Goal: Task Accomplishment & Management: Use online tool/utility

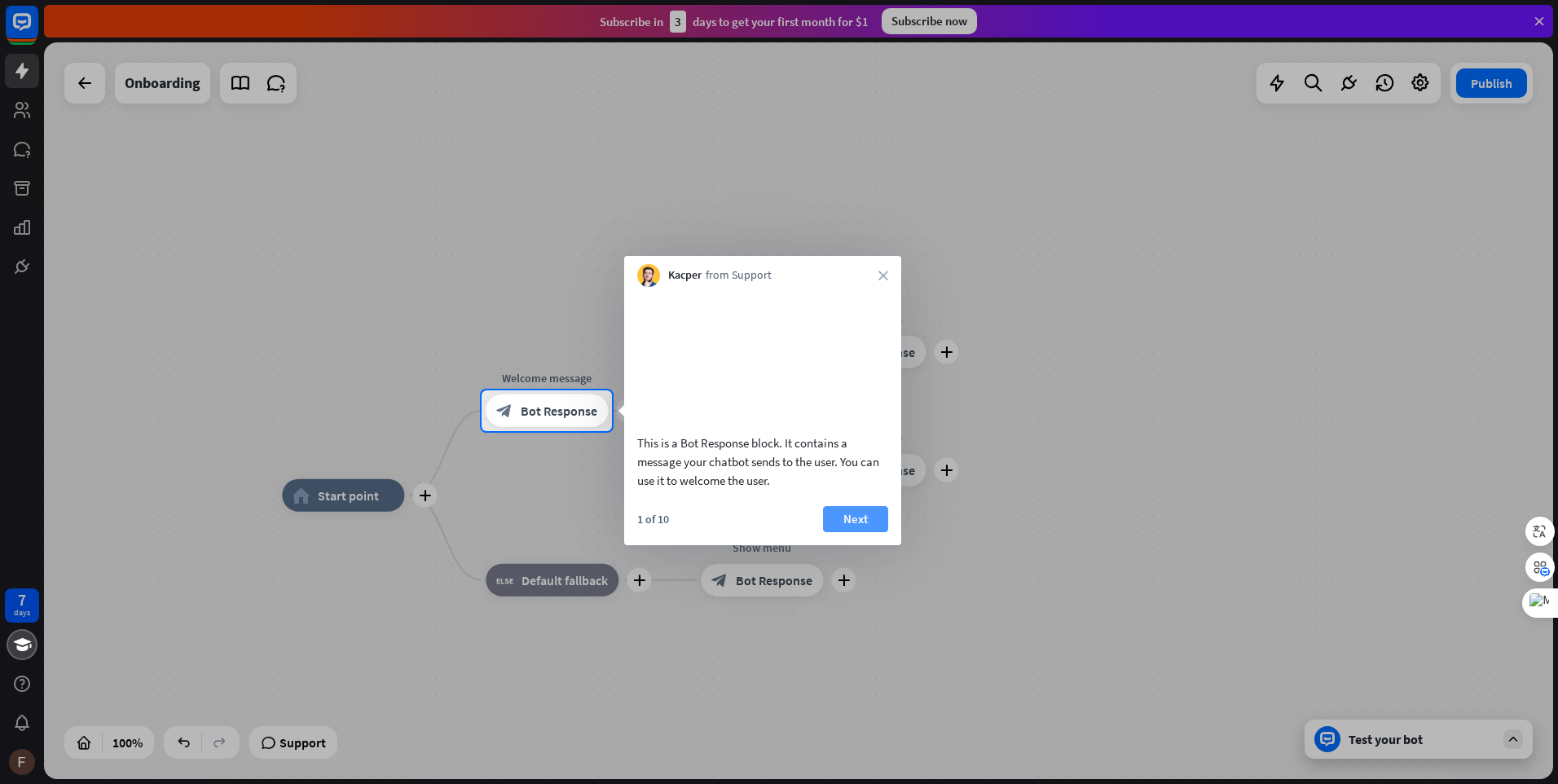
click at [853, 532] on button "Next" at bounding box center [856, 519] width 65 height 26
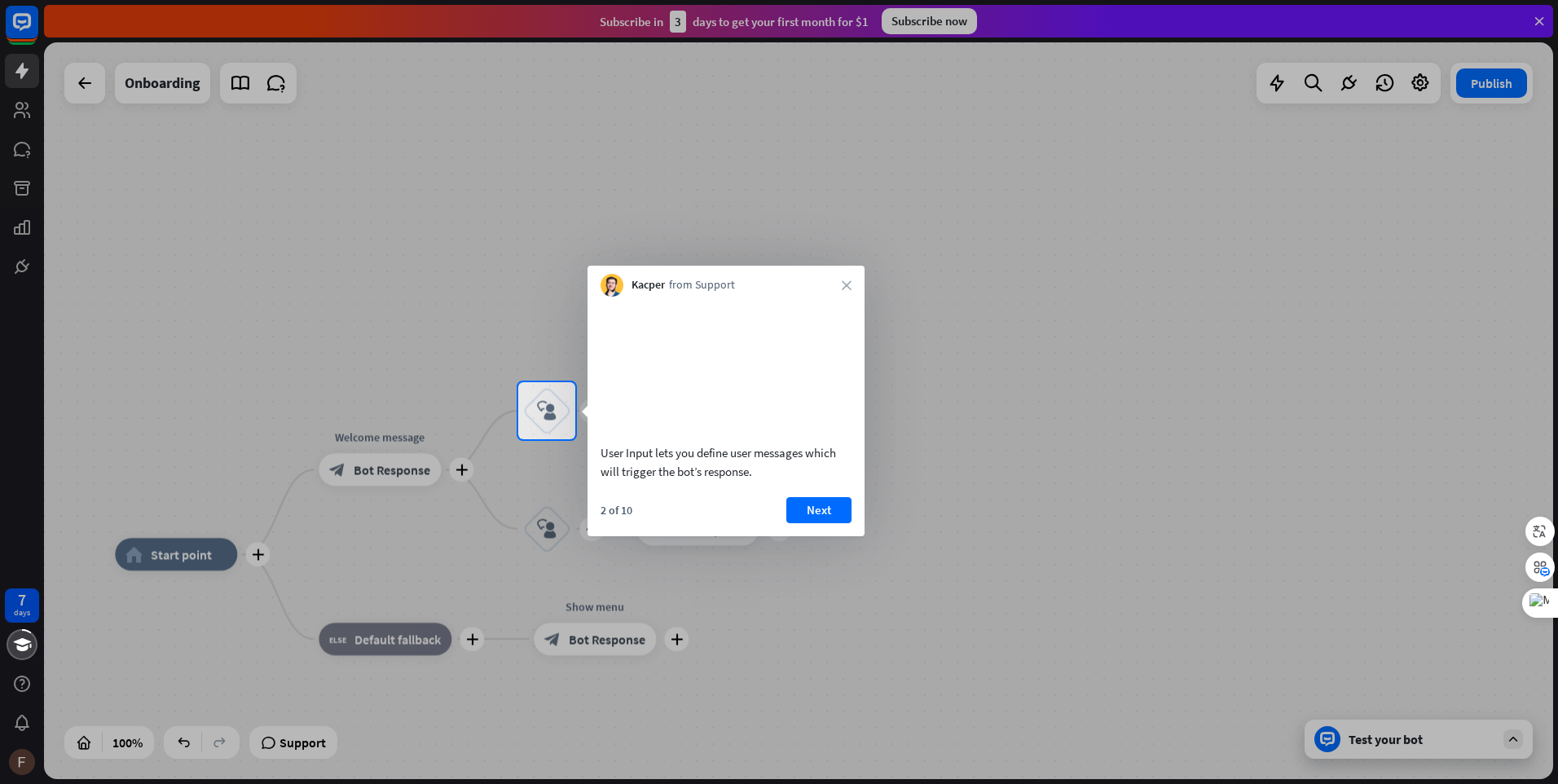
click at [817, 523] on button "Next" at bounding box center [819, 510] width 65 height 26
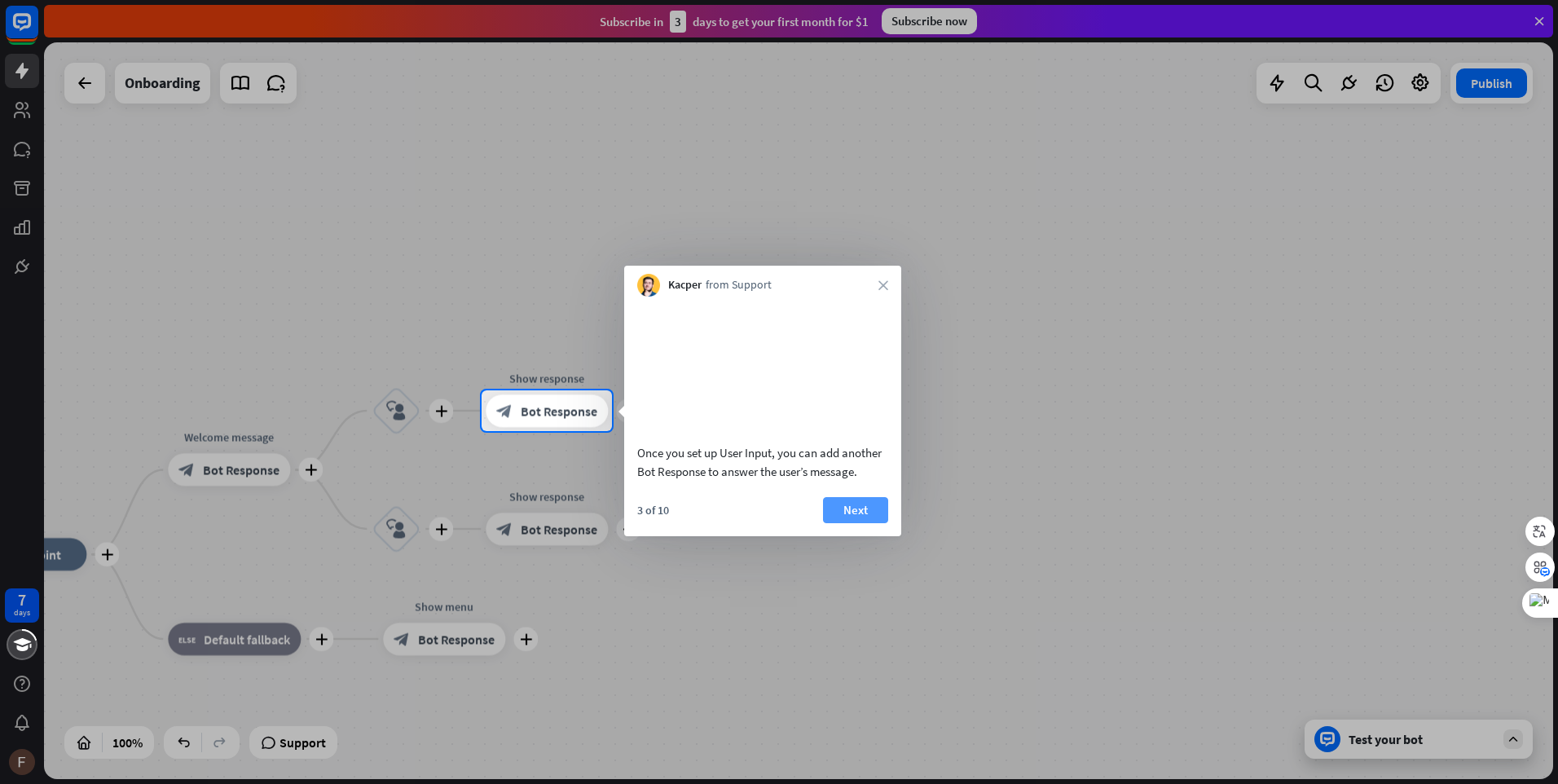
click at [842, 523] on button "Next" at bounding box center [856, 510] width 65 height 26
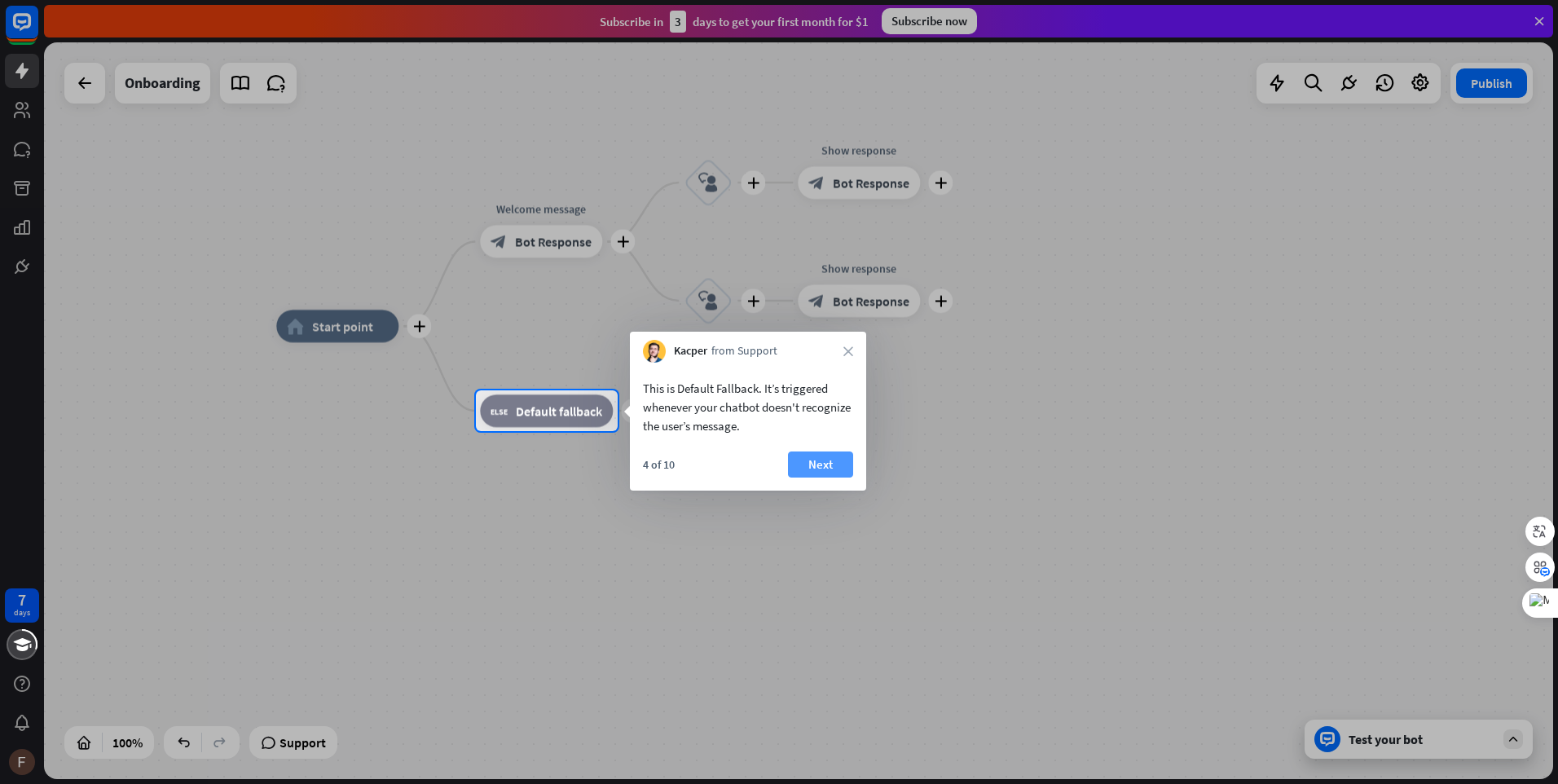
click at [815, 462] on button "Next" at bounding box center [821, 464] width 65 height 26
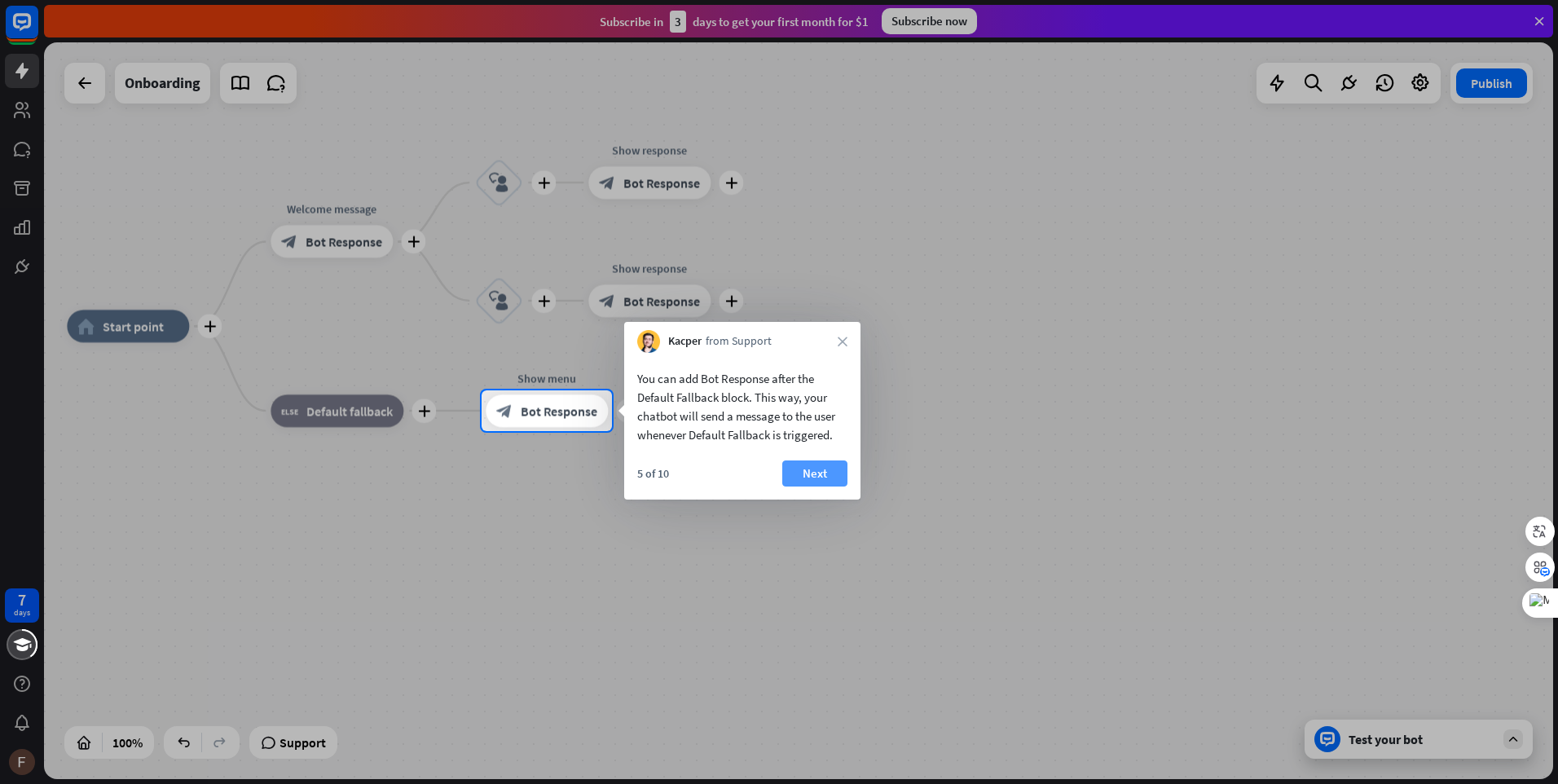
click at [811, 479] on button "Next" at bounding box center [815, 473] width 65 height 26
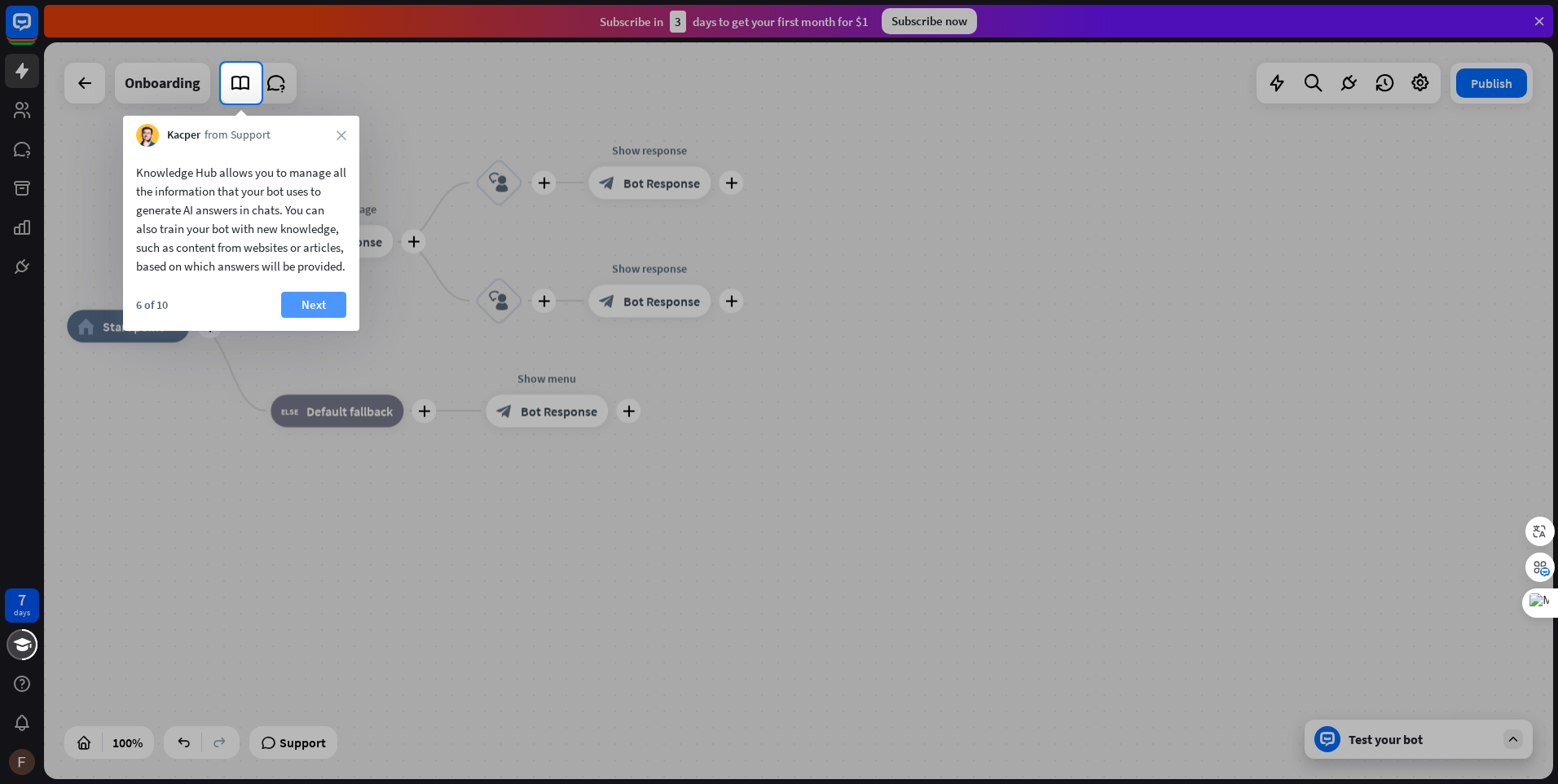
click at [317, 317] on button "Next" at bounding box center [314, 305] width 65 height 26
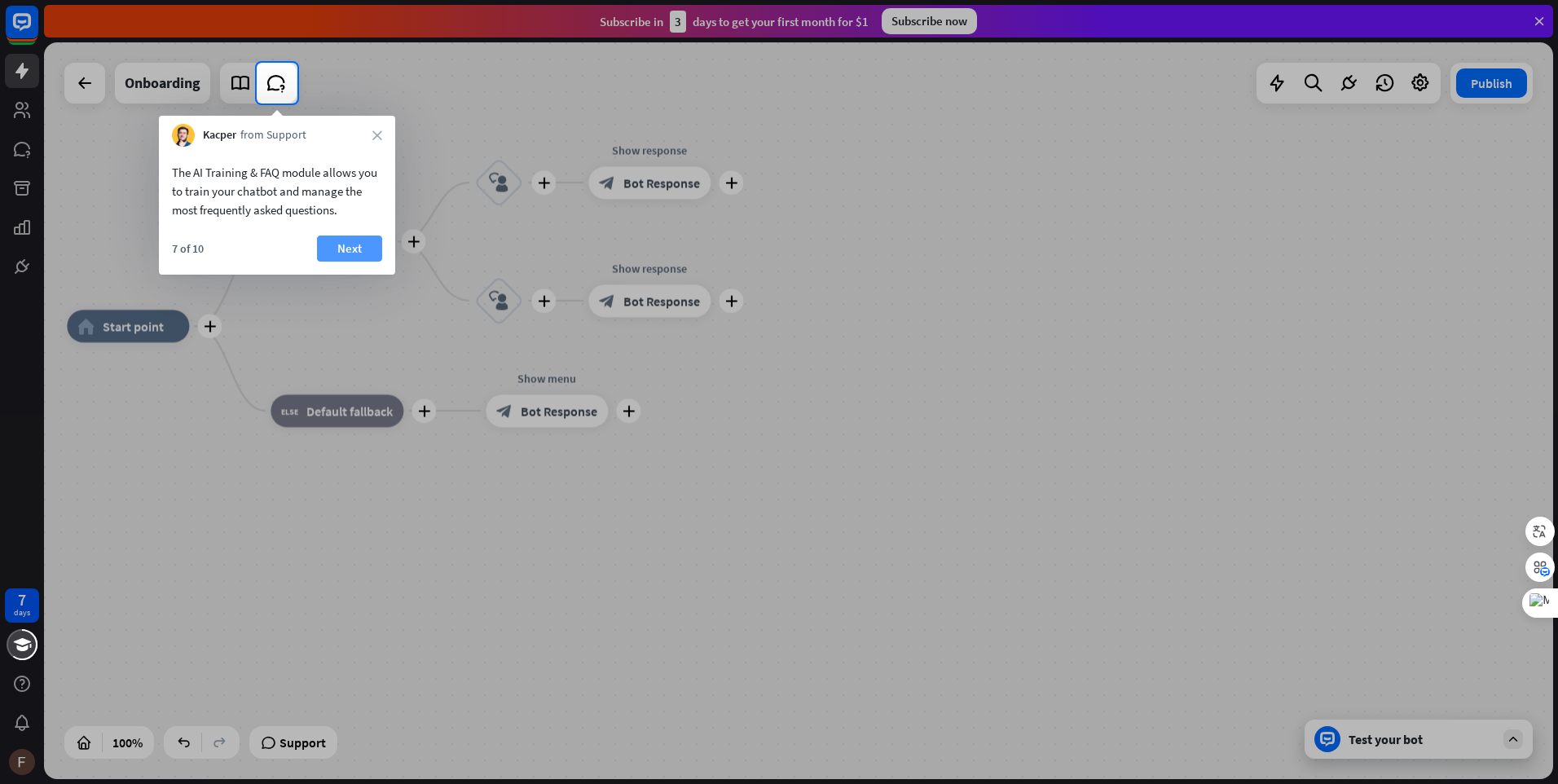
click at [341, 243] on button "Next" at bounding box center [350, 248] width 65 height 26
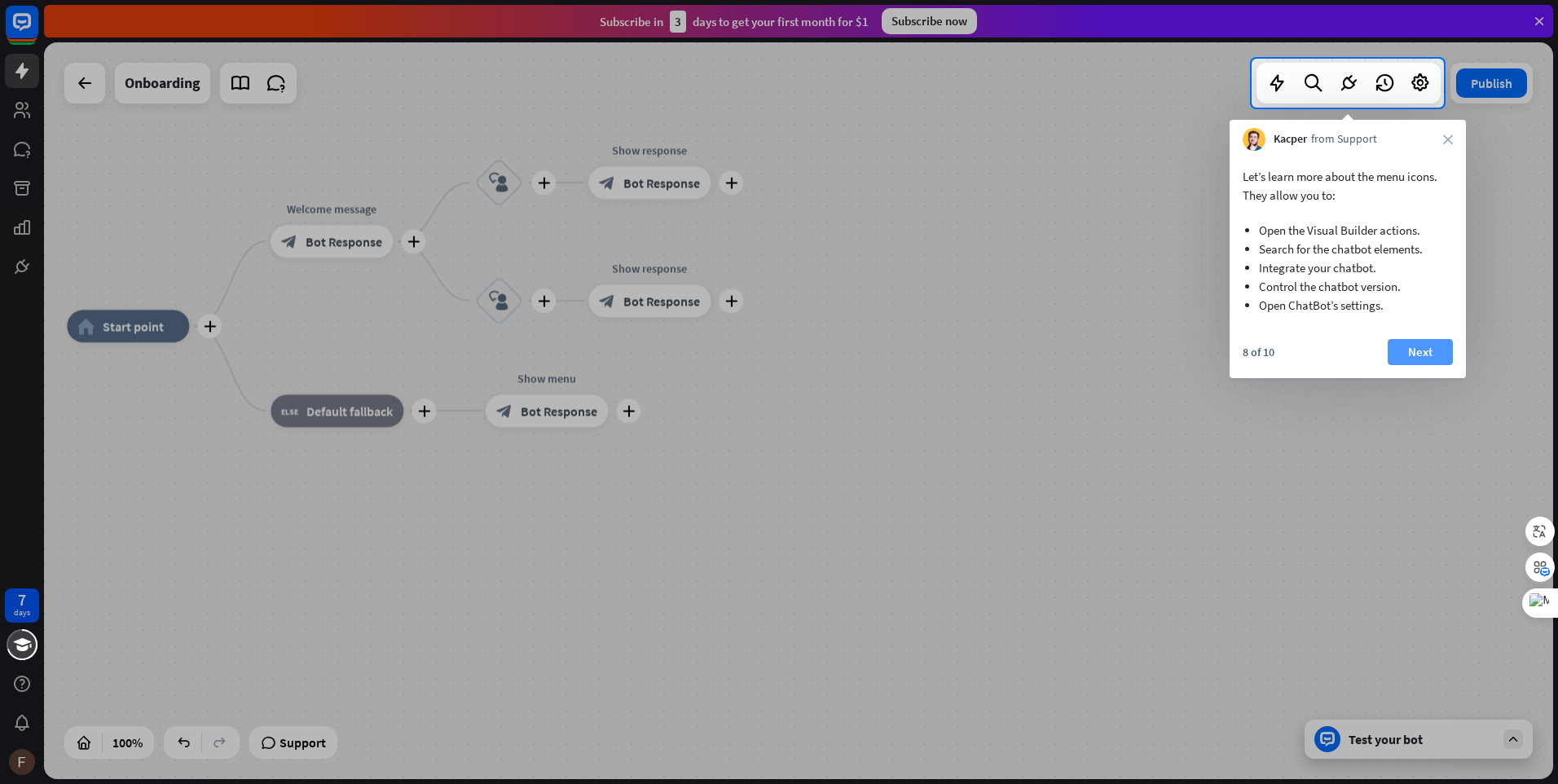
click at [1416, 350] on button "Next" at bounding box center [1421, 351] width 65 height 26
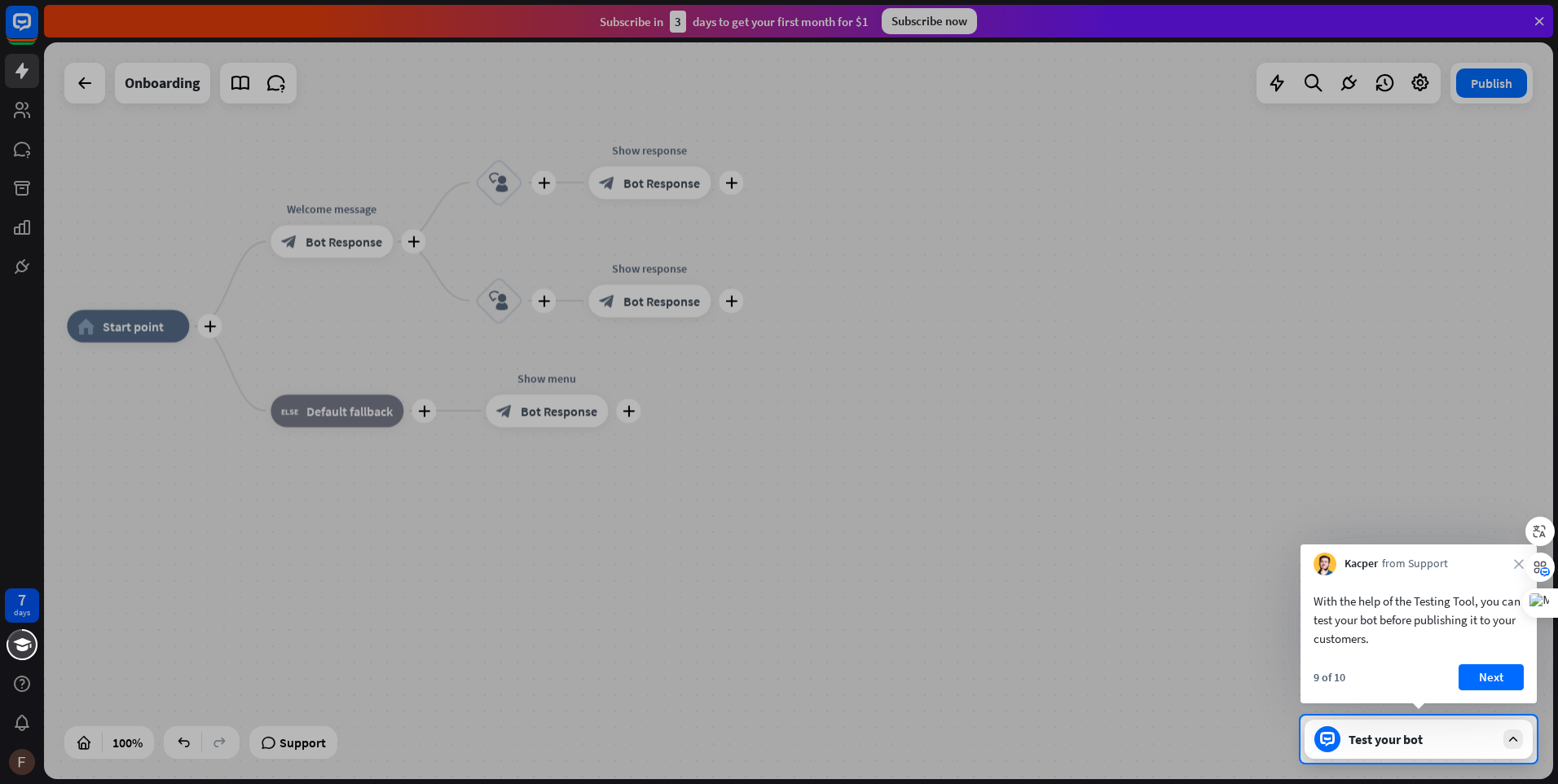
click at [1472, 678] on button "Next" at bounding box center [1491, 677] width 65 height 26
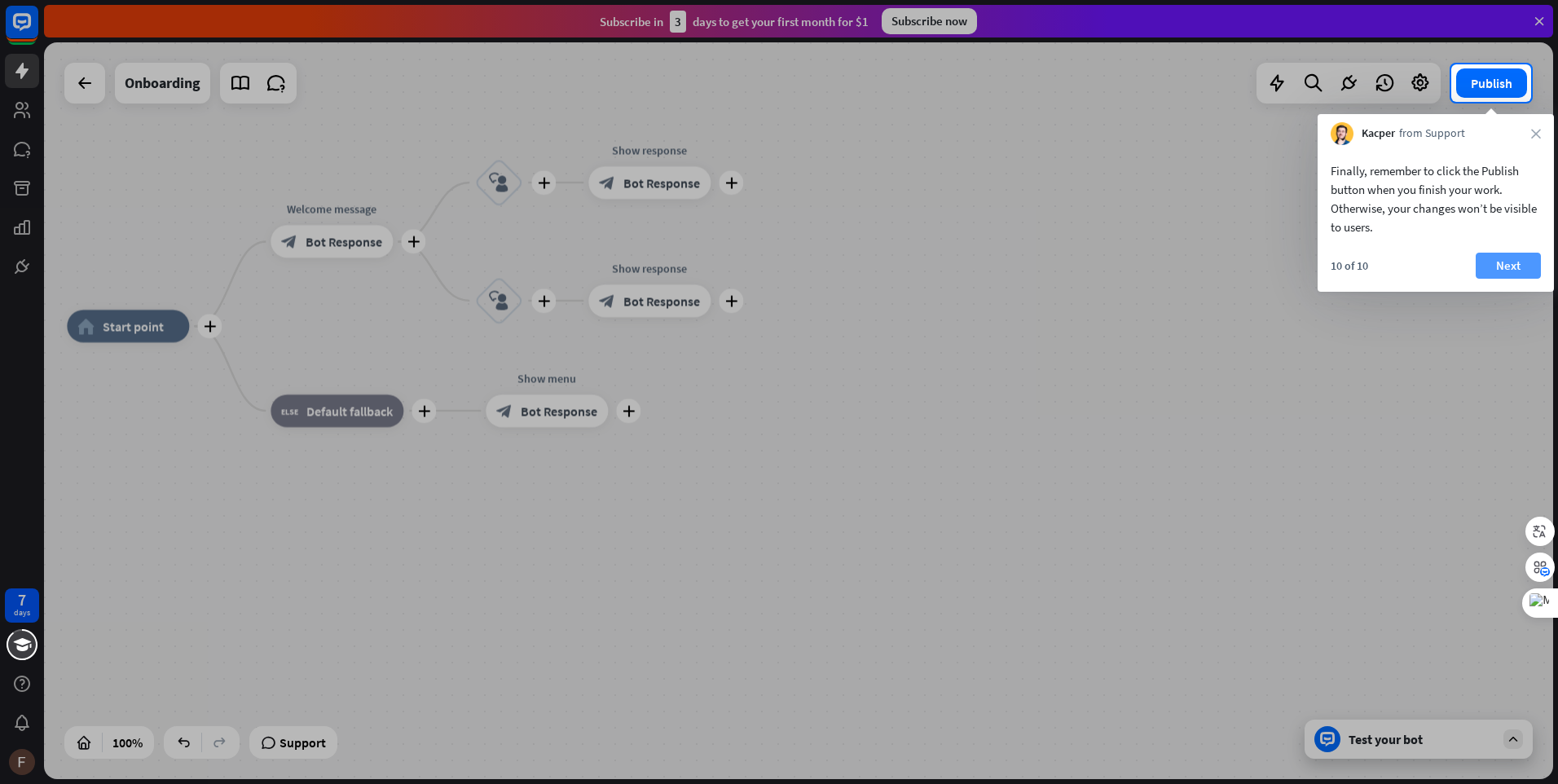
click at [1491, 266] on button "Next" at bounding box center [1509, 265] width 65 height 26
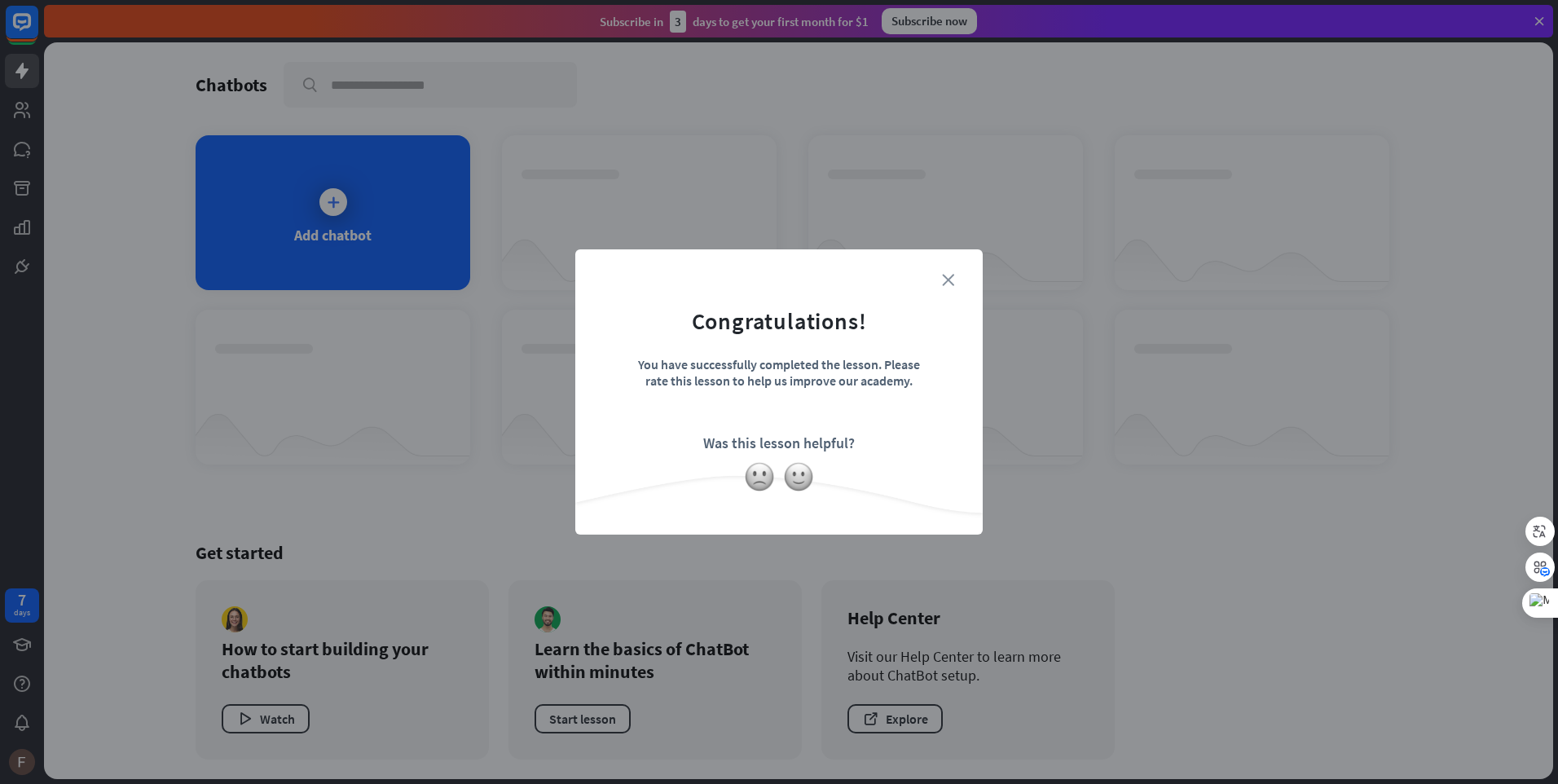
click at [945, 274] on icon "close" at bounding box center [948, 280] width 12 height 12
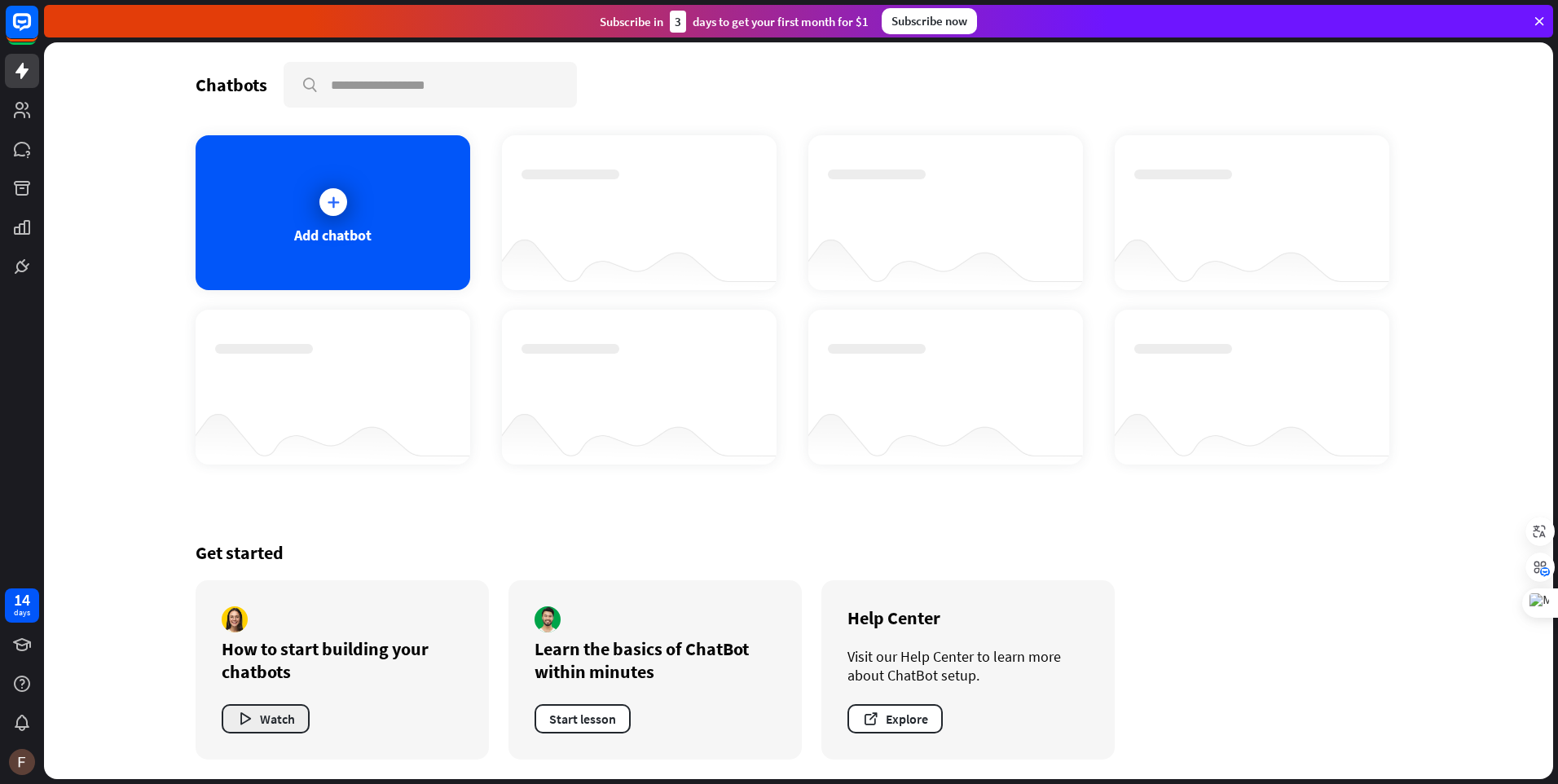
click at [294, 722] on button "Watch" at bounding box center [265, 718] width 88 height 29
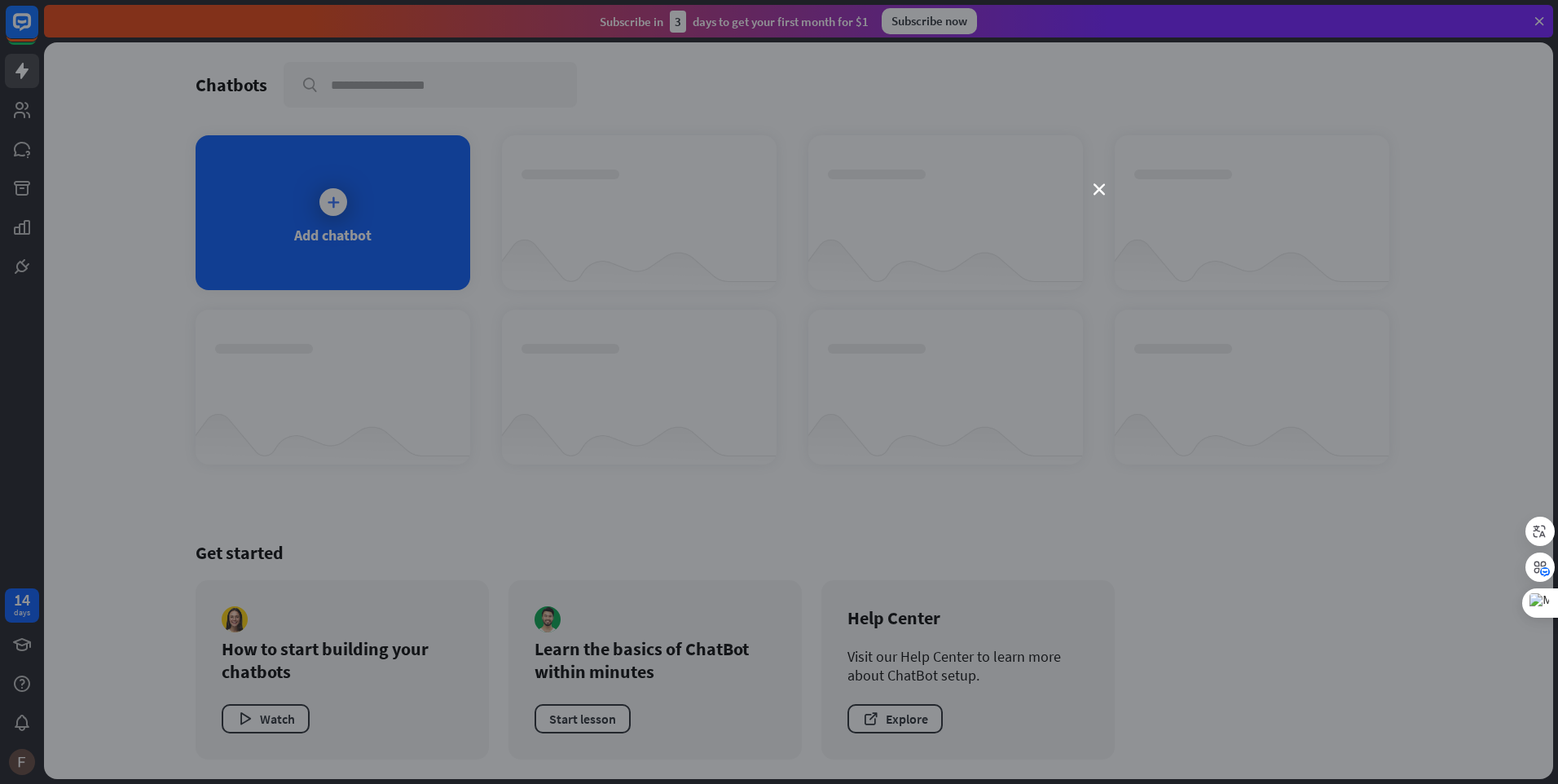
click at [831, 113] on div "close" at bounding box center [779, 392] width 1558 height 784
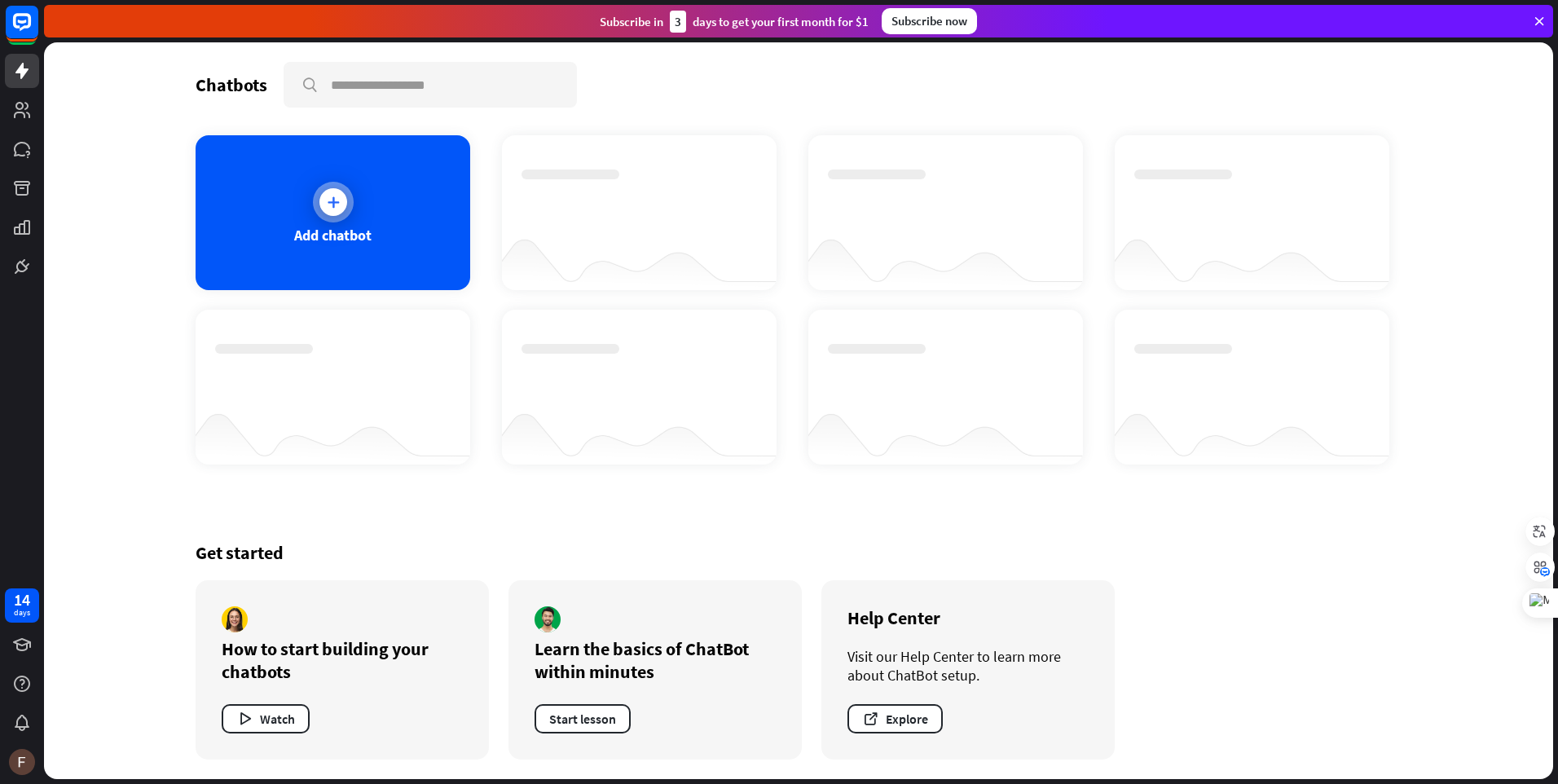
click at [391, 226] on div "Add chatbot" at bounding box center [333, 212] width 275 height 154
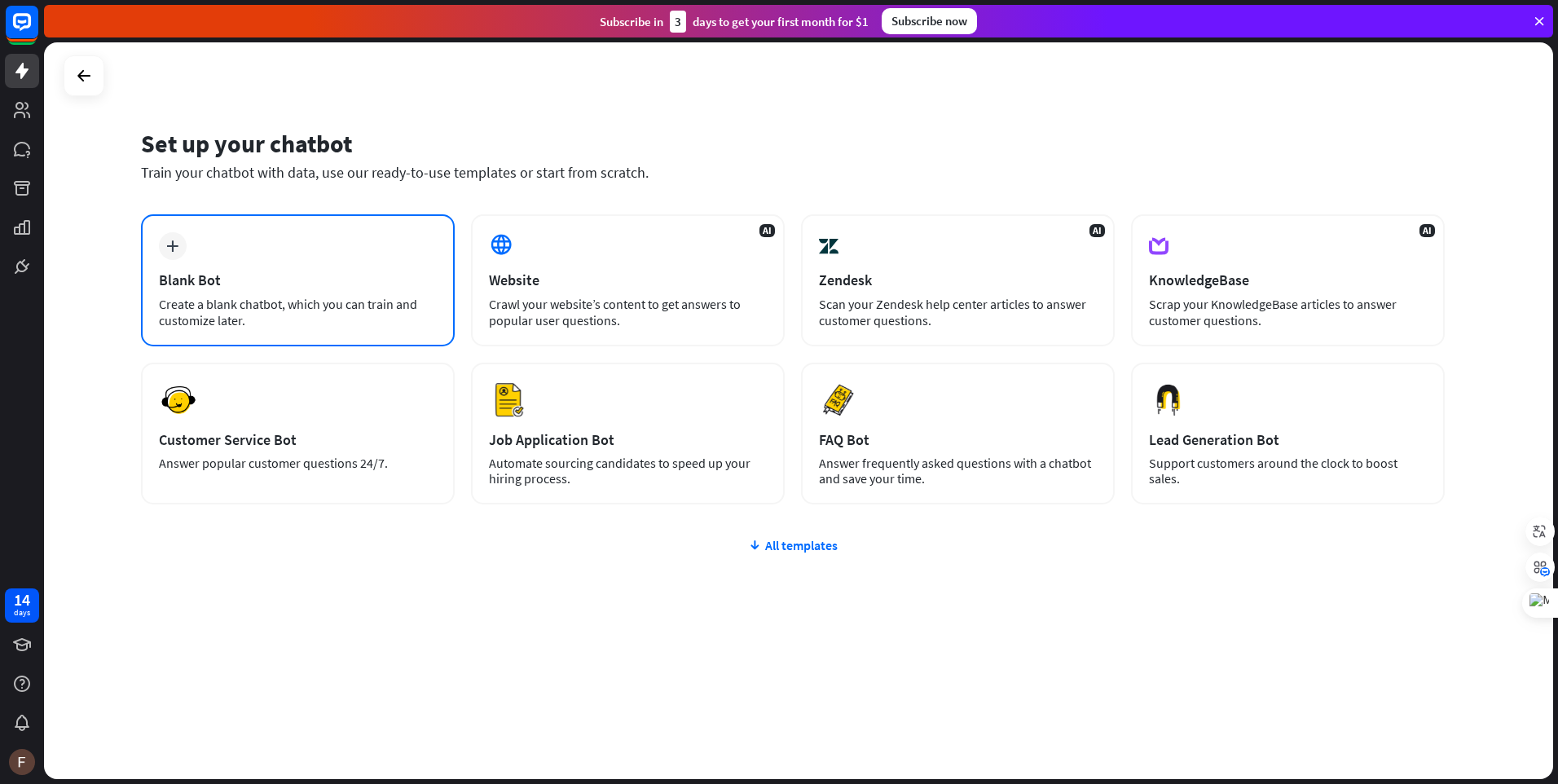
click at [396, 245] on div "plus Blank Bot Create a blank chatbot, which you can train and customize later." at bounding box center [298, 280] width 314 height 132
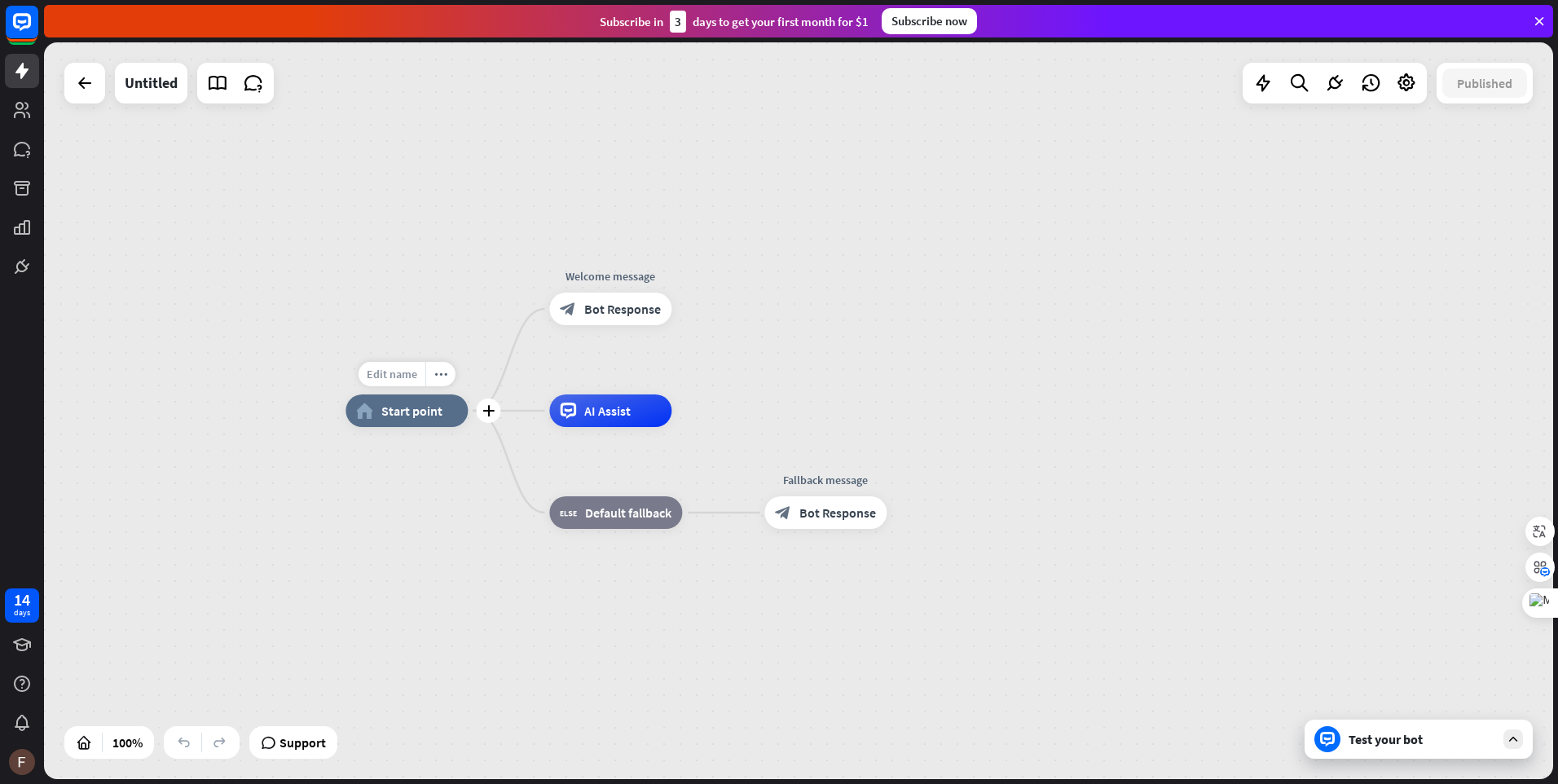
click at [402, 379] on span "Edit name" at bounding box center [392, 374] width 50 height 15
click at [404, 379] on input "text" at bounding box center [407, 375] width 114 height 23
type input "*******"
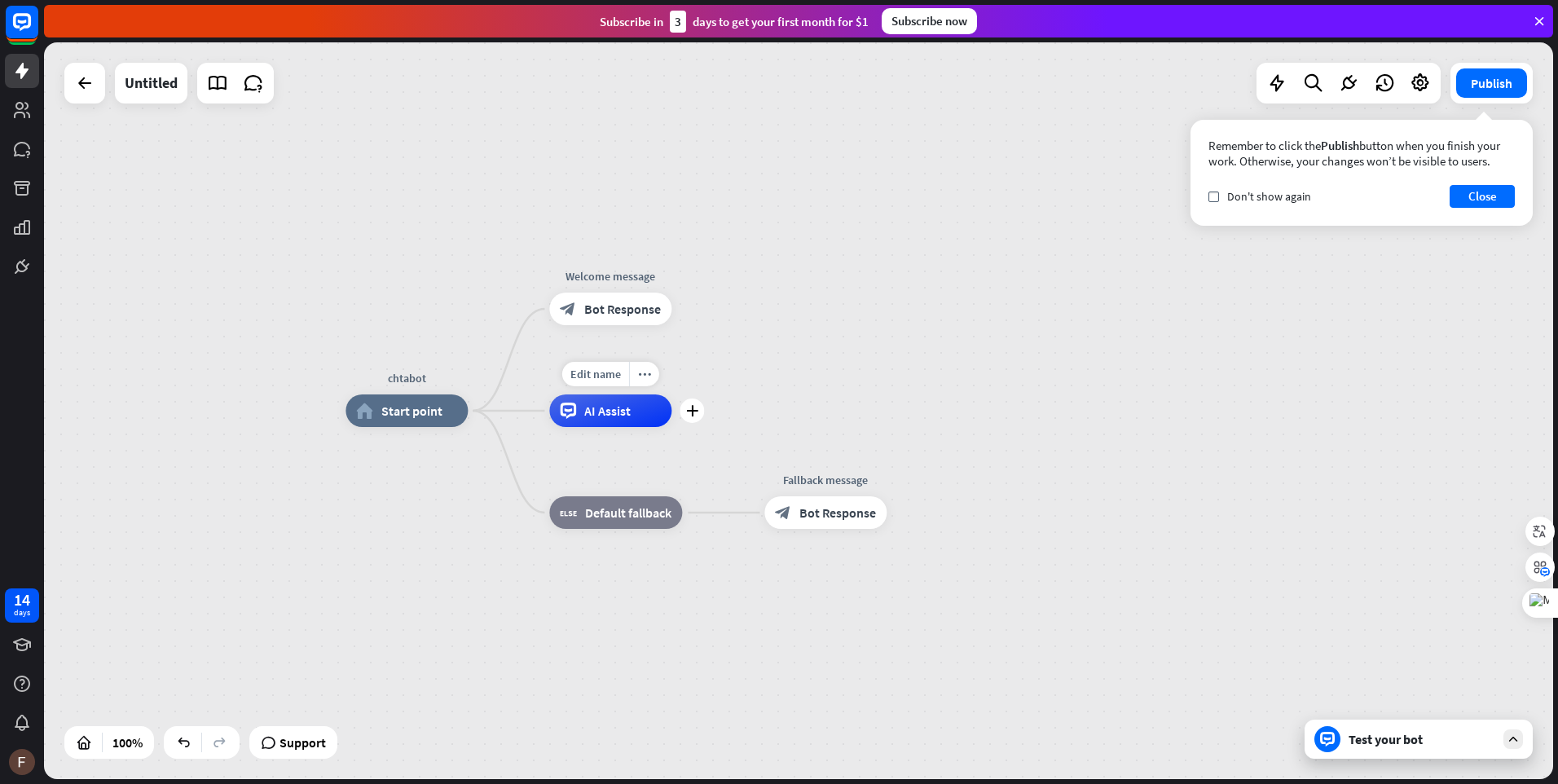
click at [620, 421] on div "AI Assist" at bounding box center [610, 410] width 122 height 32
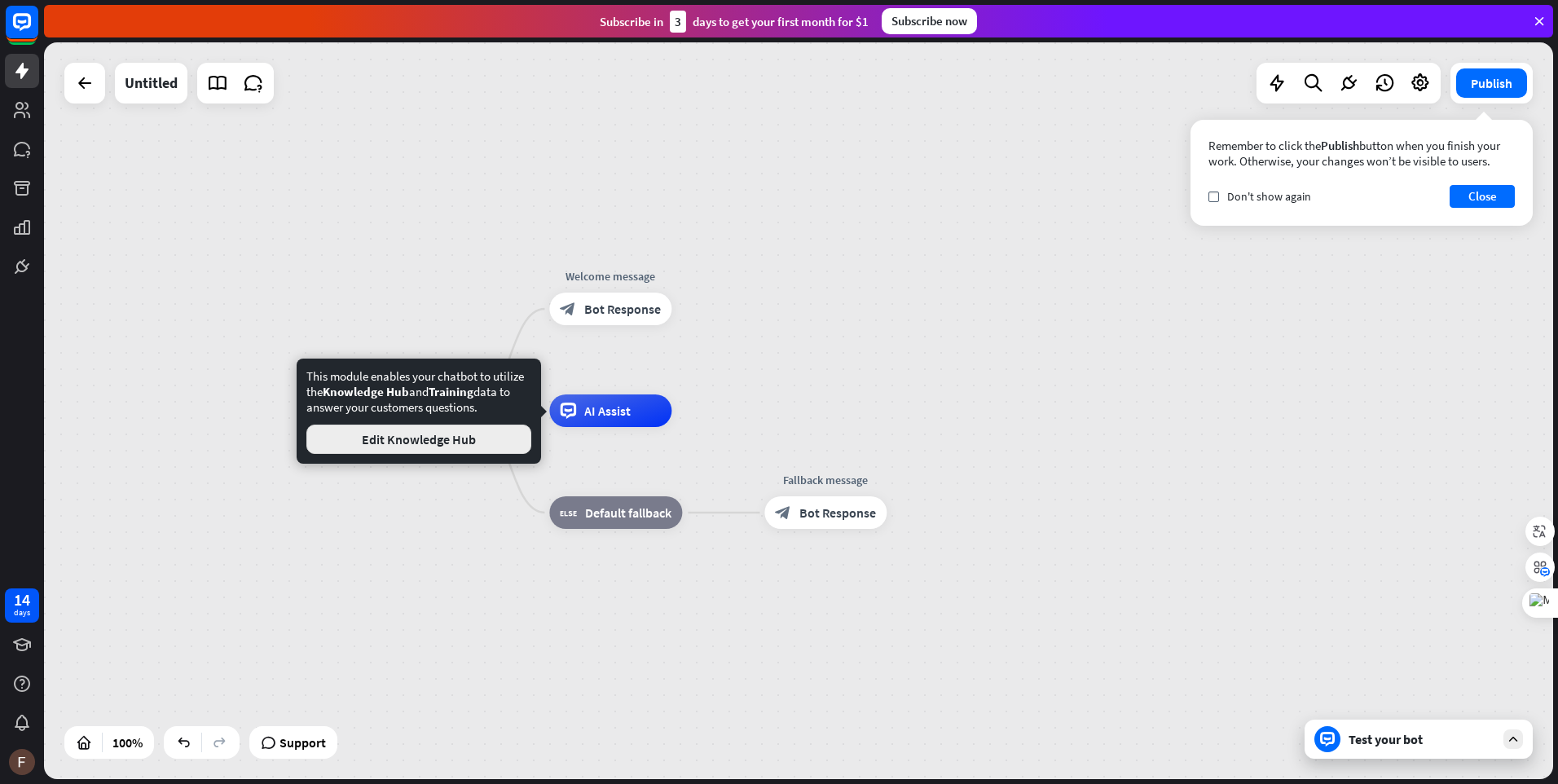
click at [497, 445] on button "Edit Knowledge Hub" at bounding box center [419, 439] width 225 height 29
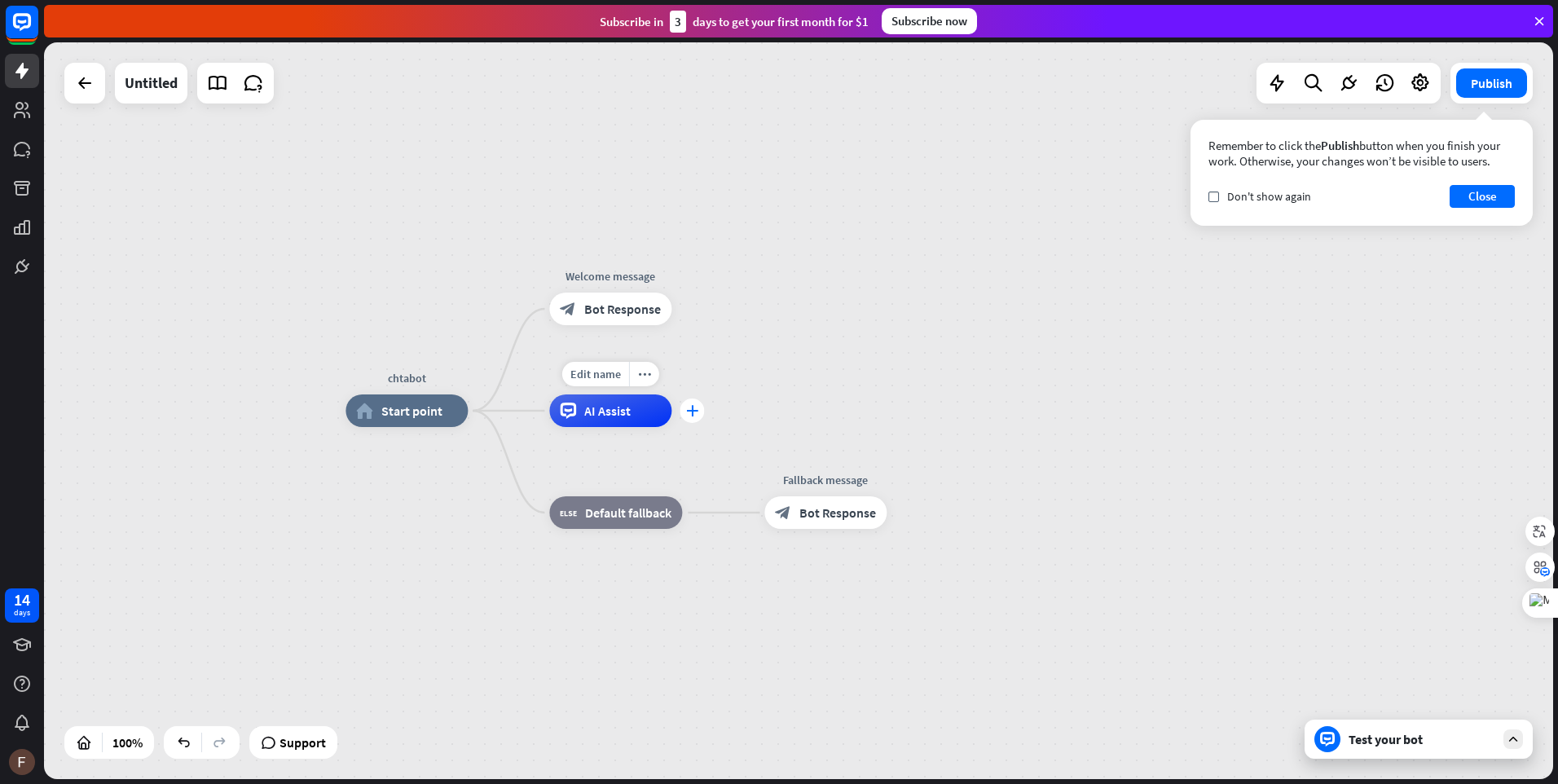
click at [694, 408] on icon "plus" at bounding box center [692, 410] width 12 height 11
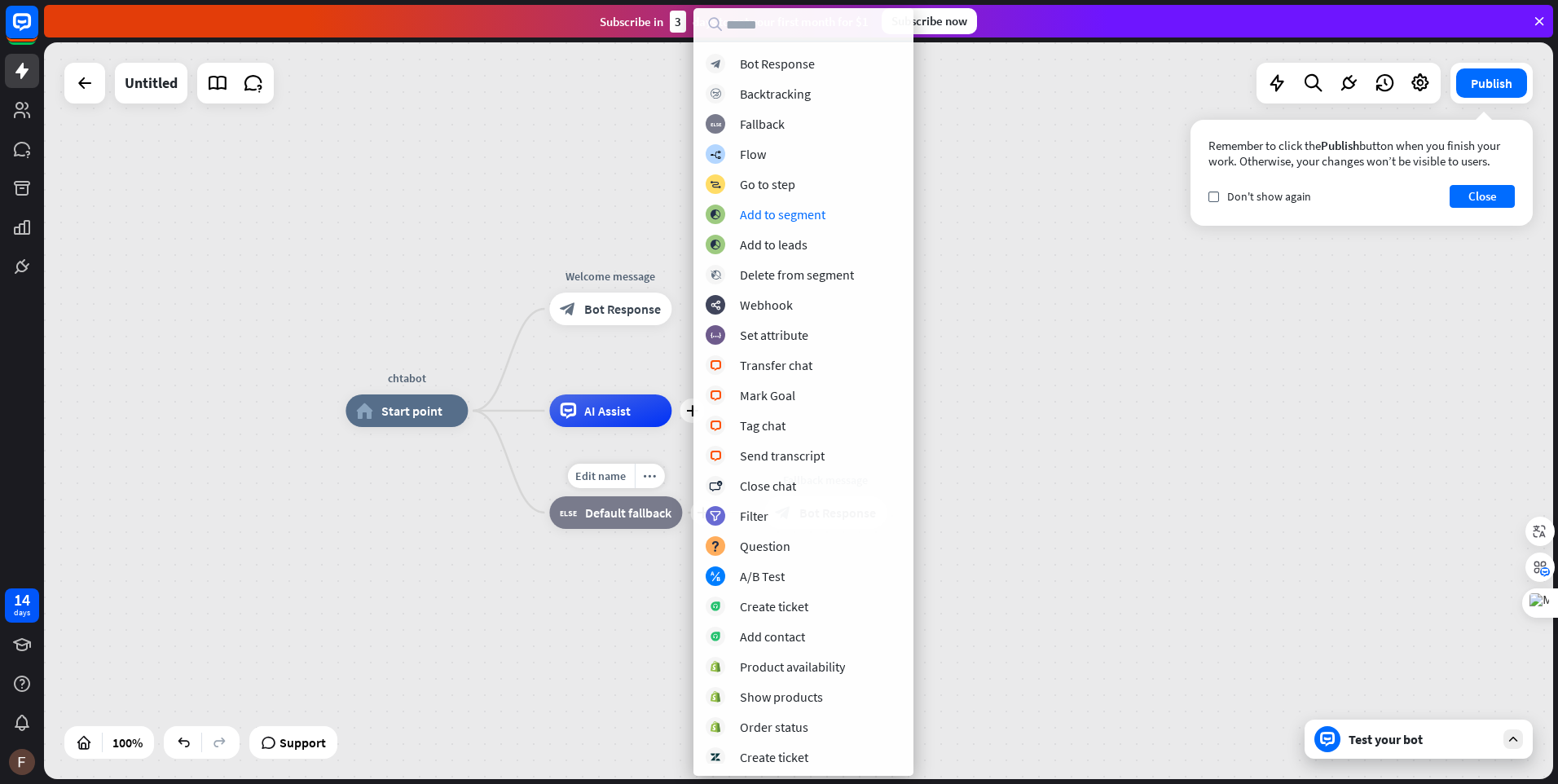
click at [599, 529] on div "Edit name more_horiz plus block_fallback Default fallback" at bounding box center [616, 513] width 133 height 32
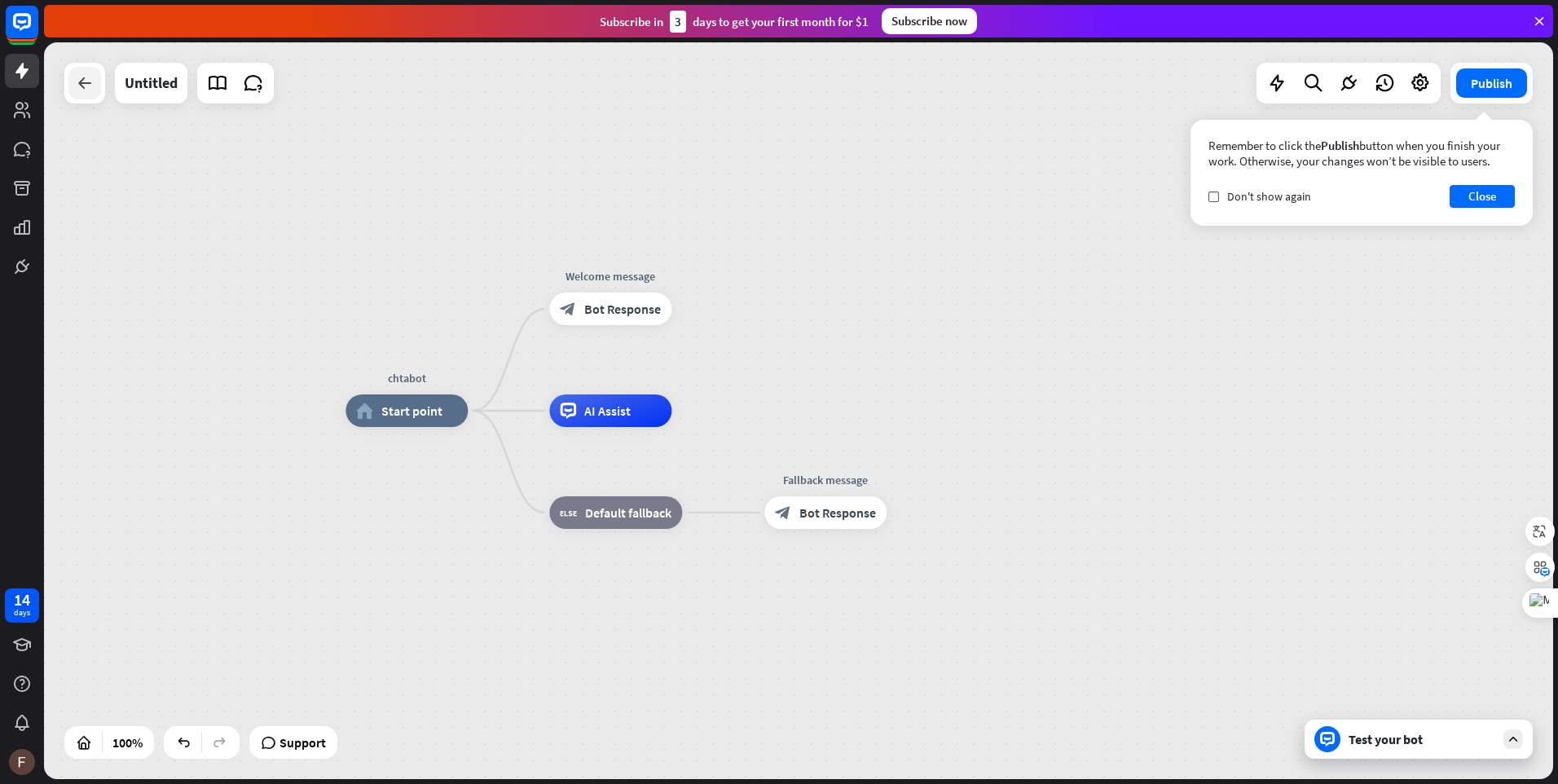
click at [86, 84] on icon at bounding box center [84, 83] width 20 height 20
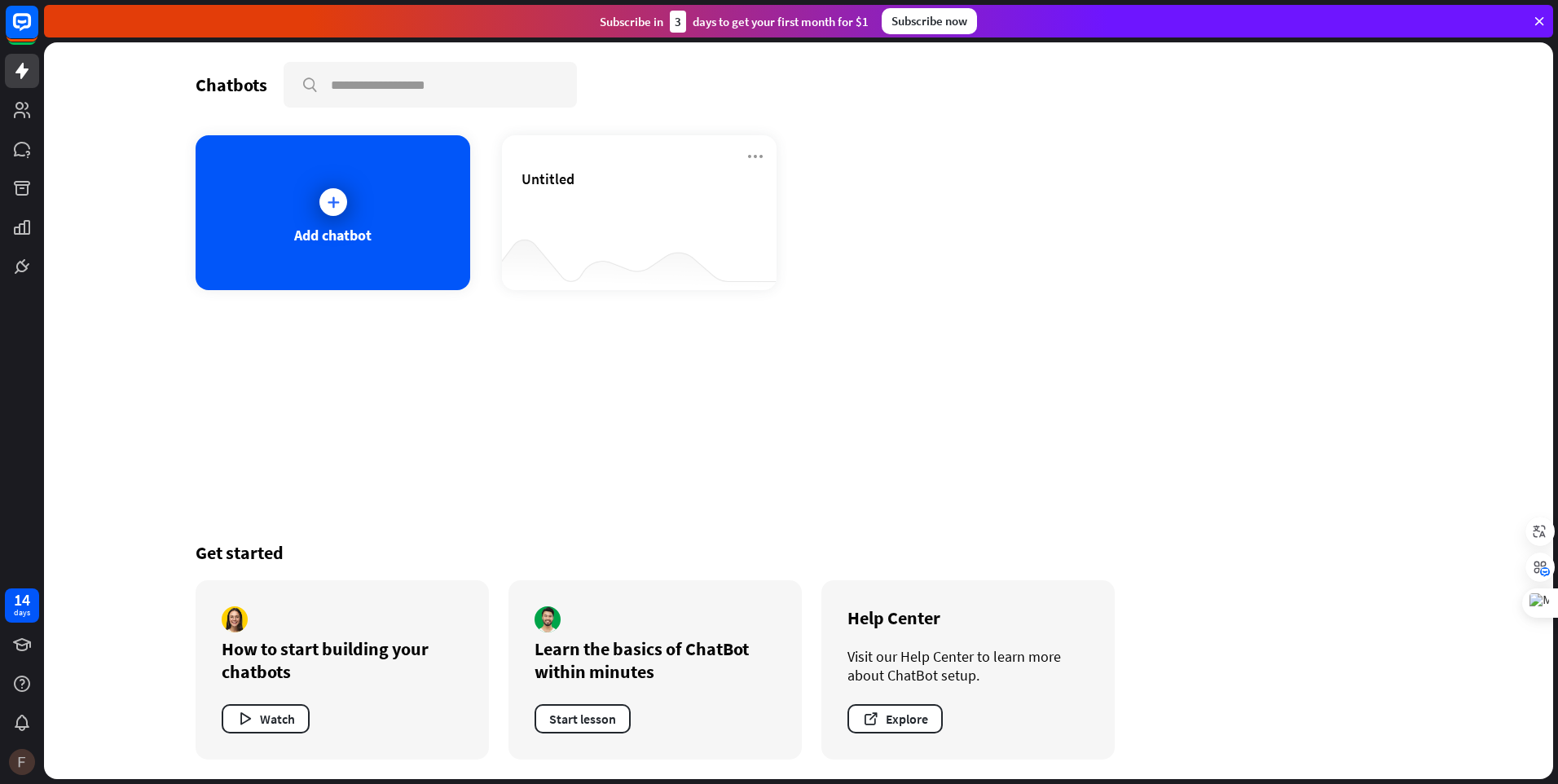
click at [26, 758] on img at bounding box center [22, 762] width 26 height 26
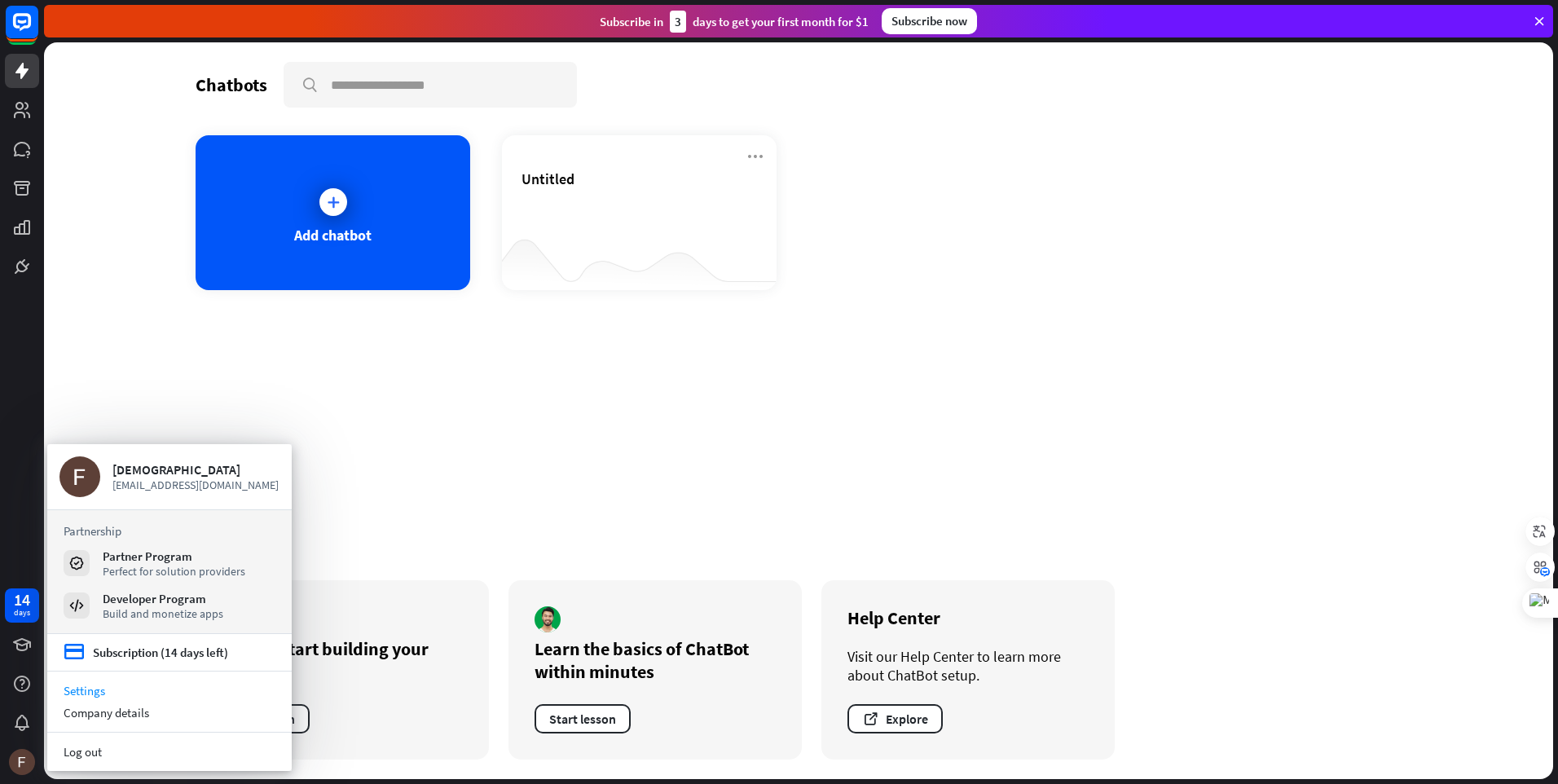
click at [84, 697] on link "Settings" at bounding box center [169, 691] width 245 height 22
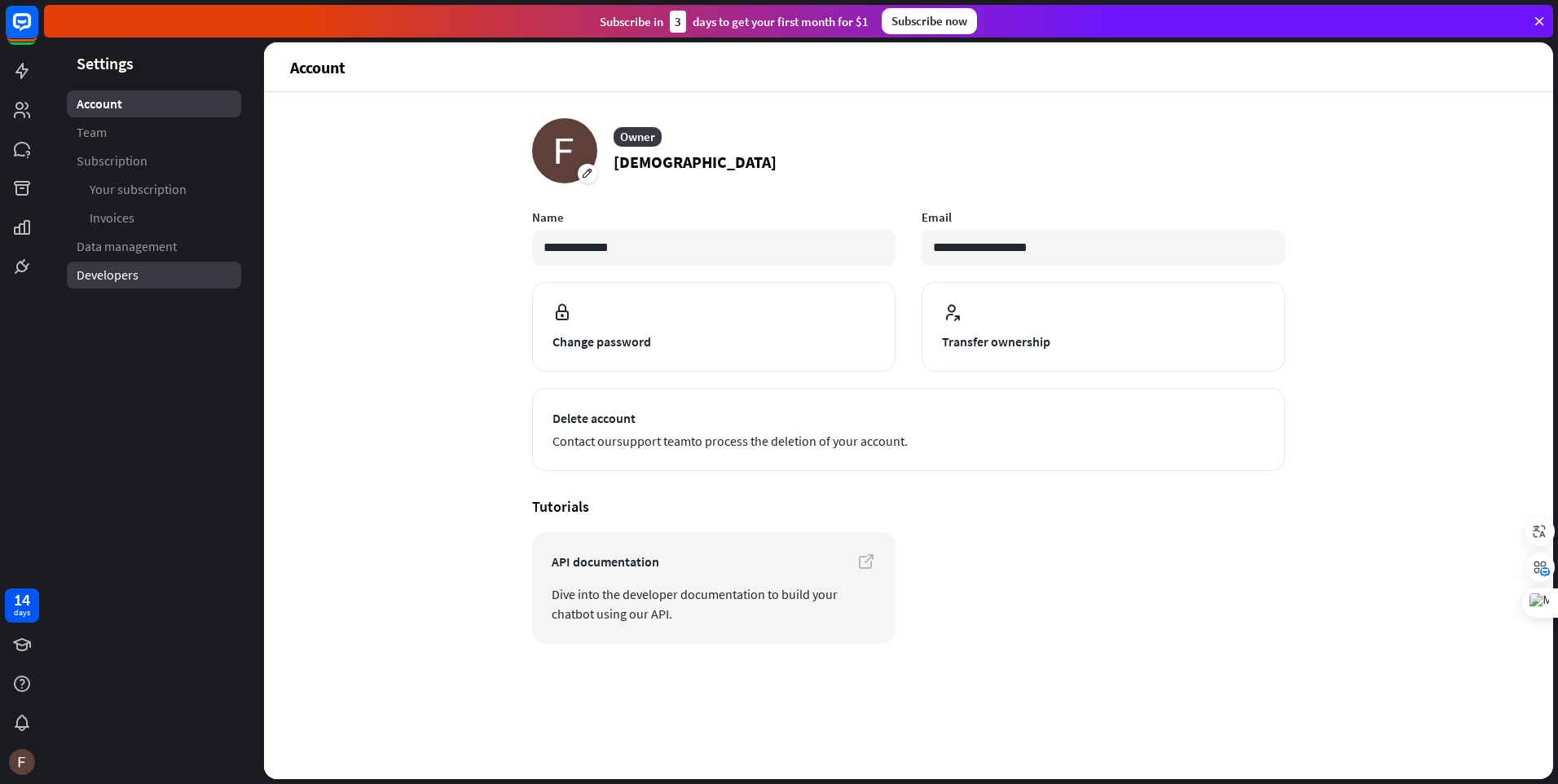
click at [195, 267] on link "Developers" at bounding box center [154, 276] width 174 height 27
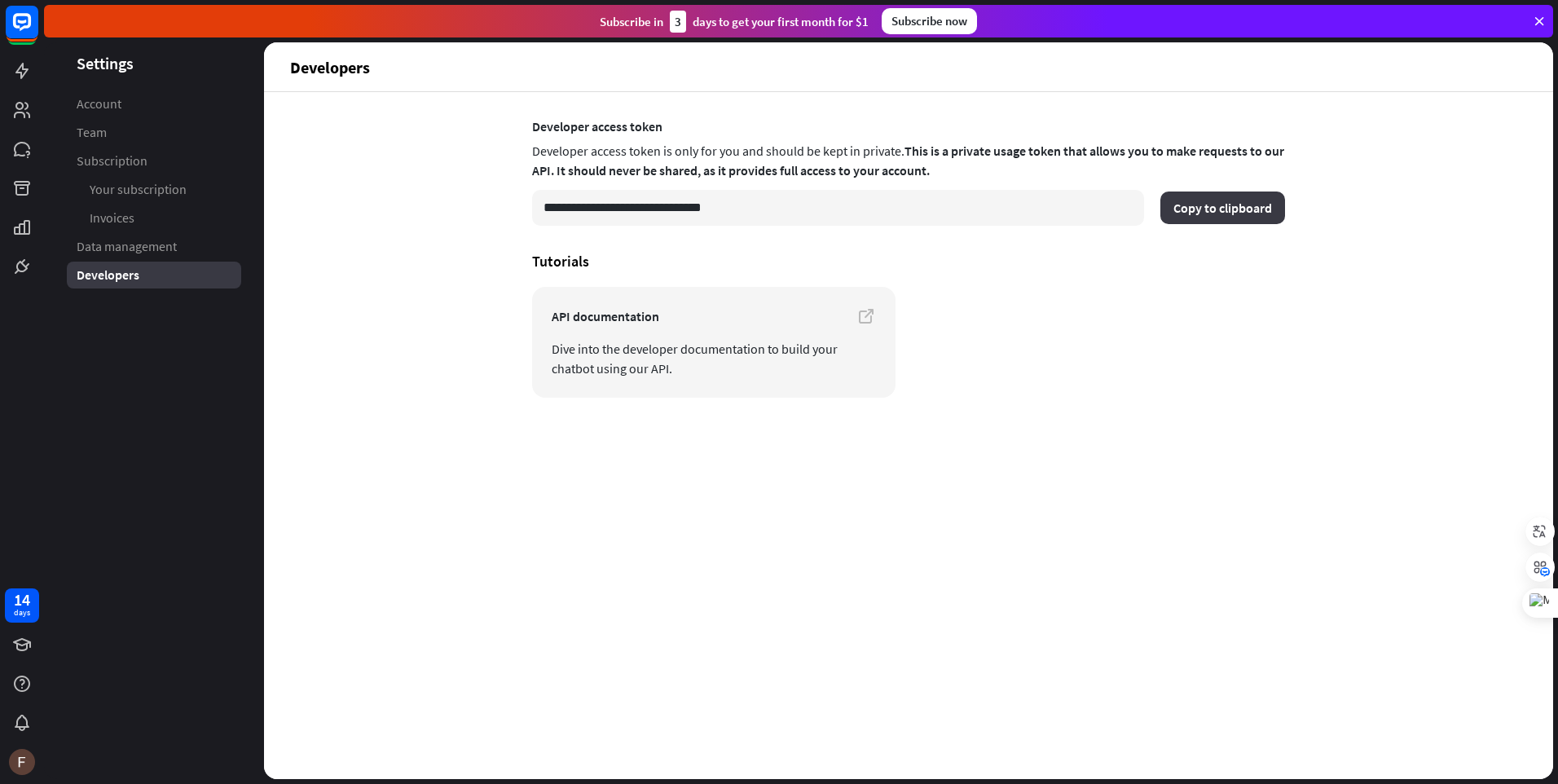
click at [1203, 214] on button "Copy to clipboard" at bounding box center [1223, 207] width 125 height 32
click at [970, 78] on header "Developers" at bounding box center [908, 67] width 1289 height 49
click at [1054, 355] on article "API documentation Dive into the developer documentation to build your chatbot u…" at bounding box center [909, 342] width 753 height 111
click at [753, 361] on span "Dive into the developer documentation to build your chatbot using our API." at bounding box center [714, 358] width 324 height 39
